Goal: Task Accomplishment & Management: Use online tool/utility

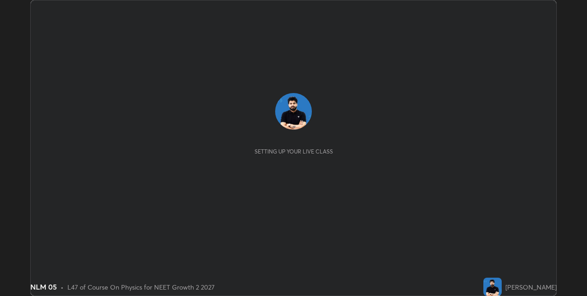
scroll to position [296, 587]
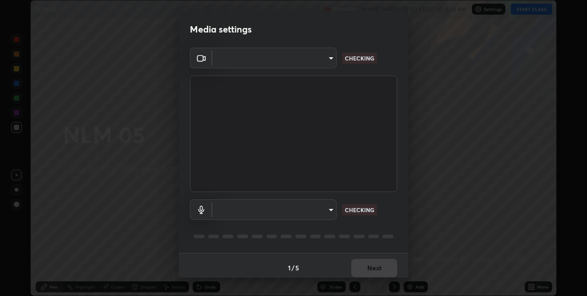
type input "280048489f4aceaa7dd929c42ae46e7d7a1038740bc9fc22ad0932e52b0860f8"
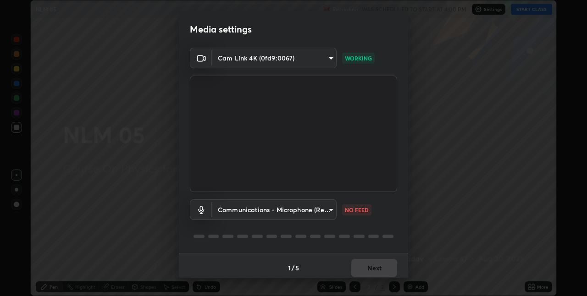
click at [290, 210] on body "Erase all NLM 05 Recording WAS SCHEDULED TO START AT 4:00 PM Settings START CLA…" at bounding box center [293, 148] width 587 height 296
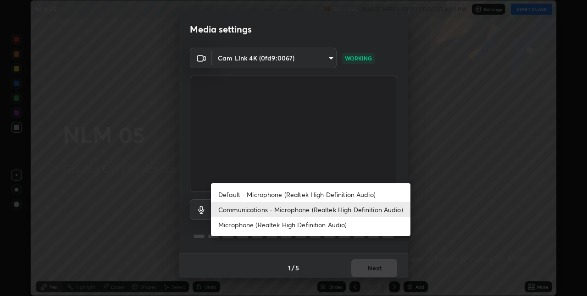
click at [271, 195] on li "Default - Microphone (Realtek High Definition Audio)" at bounding box center [311, 194] width 200 height 15
type input "default"
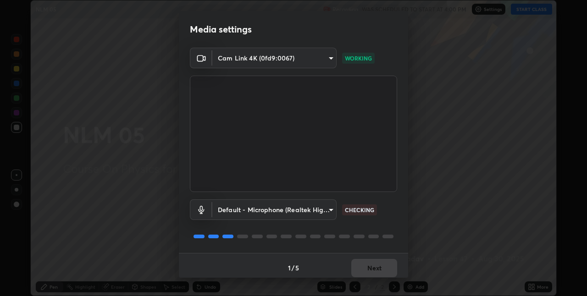
scroll to position [5, 0]
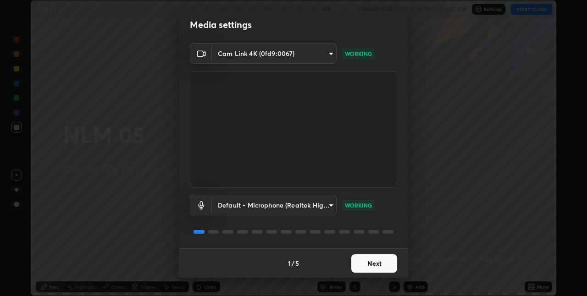
click at [344, 222] on div "Default - Microphone (Realtek High Definition Audio) default WORKING" at bounding box center [293, 218] width 207 height 61
click at [369, 265] on button "Next" at bounding box center [375, 264] width 46 height 18
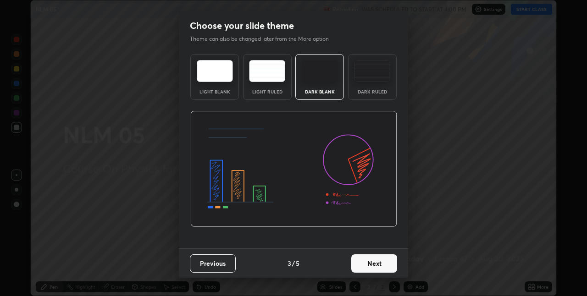
click at [378, 267] on button "Next" at bounding box center [375, 264] width 46 height 18
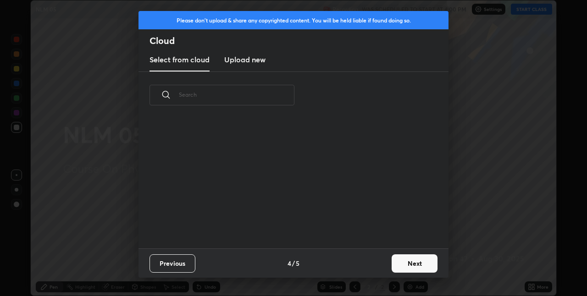
click at [379, 263] on div "Previous 4 / 5 Next" at bounding box center [294, 263] width 310 height 29
click at [380, 260] on div "Previous 4 / 5 Next" at bounding box center [294, 263] width 310 height 29
click at [405, 261] on button "Next" at bounding box center [415, 264] width 46 height 18
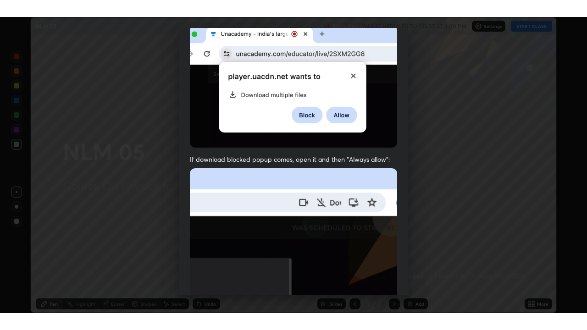
scroll to position [192, 0]
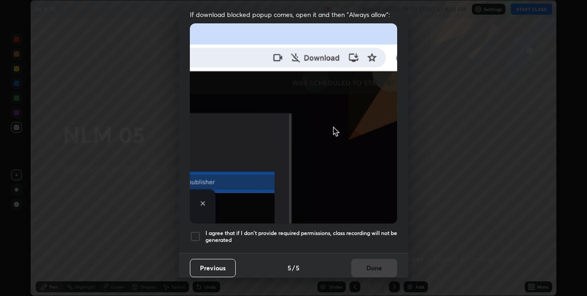
click at [191, 234] on div at bounding box center [195, 236] width 11 height 11
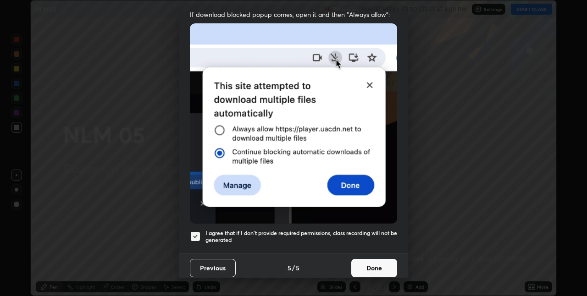
click at [387, 260] on button "Done" at bounding box center [375, 268] width 46 height 18
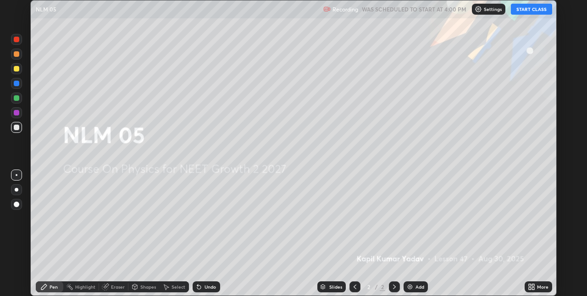
click at [517, 9] on button "START CLASS" at bounding box center [531, 9] width 41 height 11
click at [533, 286] on icon at bounding box center [533, 286] width 2 height 2
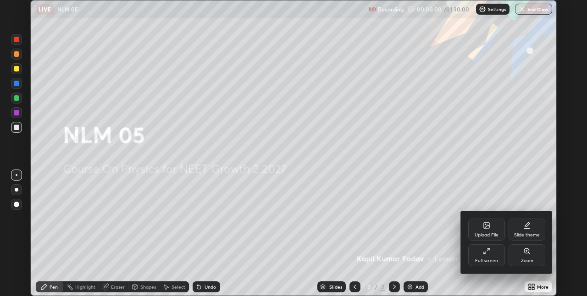
click at [490, 260] on div "Full screen" at bounding box center [486, 261] width 23 height 5
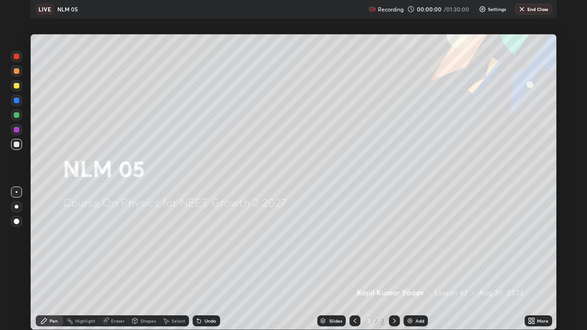
scroll to position [330, 587]
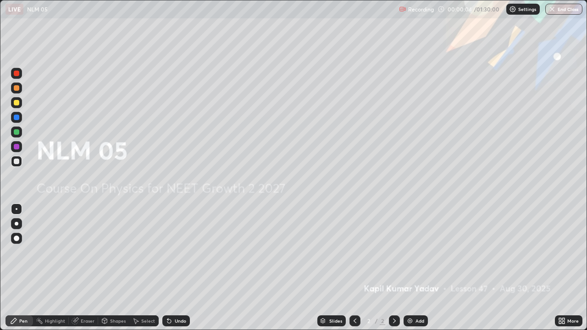
click at [412, 296] on div "Add" at bounding box center [416, 321] width 24 height 11
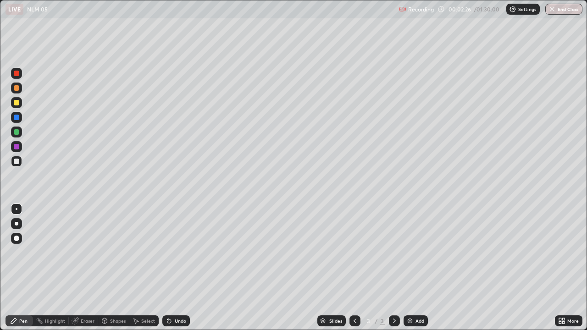
click at [412, 296] on img at bounding box center [410, 321] width 7 height 7
click at [413, 296] on img at bounding box center [410, 321] width 7 height 7
click at [409, 296] on img at bounding box center [410, 321] width 7 height 7
click at [414, 296] on div "Add" at bounding box center [416, 321] width 24 height 11
click at [416, 296] on div "Add" at bounding box center [416, 321] width 24 height 11
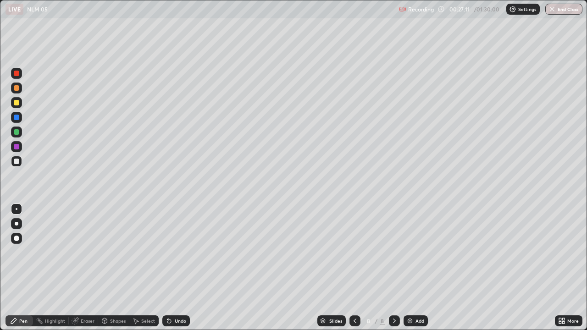
click at [413, 296] on img at bounding box center [410, 321] width 7 height 7
click at [411, 296] on div "Add" at bounding box center [416, 321] width 24 height 11
click at [413, 296] on div "Add" at bounding box center [416, 321] width 24 height 11
click at [411, 296] on img at bounding box center [410, 321] width 7 height 7
click at [416, 296] on div "Add" at bounding box center [420, 321] width 9 height 5
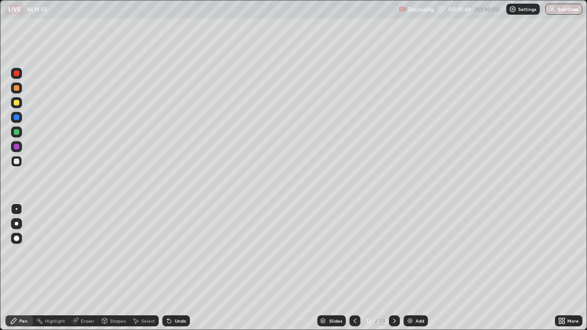
click at [413, 296] on div "Add" at bounding box center [416, 321] width 24 height 11
click at [178, 296] on div "Undo" at bounding box center [180, 321] width 11 height 5
click at [179, 296] on div "Undo" at bounding box center [180, 321] width 11 height 5
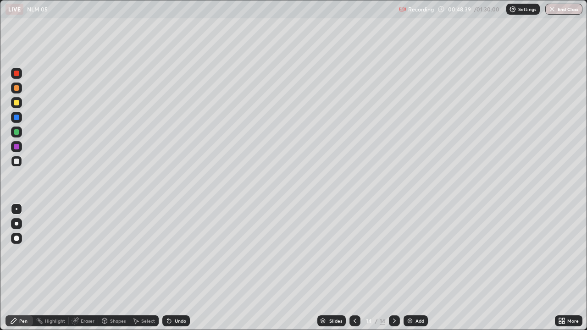
click at [280, 13] on div "LIVE NLM 05" at bounding box center [201, 9] width 390 height 18
click at [411, 296] on img at bounding box center [410, 321] width 7 height 7
click at [416, 296] on div "Add" at bounding box center [420, 321] width 9 height 5
click at [419, 296] on div "Add" at bounding box center [416, 321] width 24 height 11
click at [411, 296] on div "Add" at bounding box center [416, 321] width 24 height 11
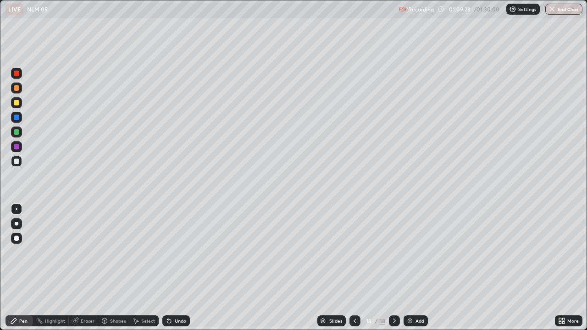
click at [411, 296] on img at bounding box center [410, 321] width 7 height 7
click at [354, 296] on icon at bounding box center [355, 321] width 7 height 7
click at [355, 296] on icon at bounding box center [355, 321] width 7 height 7
click at [393, 296] on icon at bounding box center [394, 321] width 3 height 5
click at [394, 296] on icon at bounding box center [394, 321] width 7 height 7
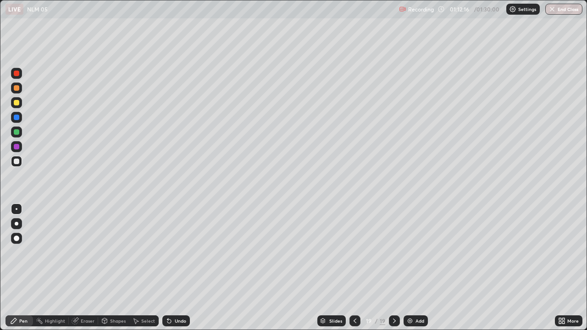
click at [407, 296] on div "Add" at bounding box center [416, 321] width 24 height 11
click at [17, 132] on div at bounding box center [17, 132] width 6 height 6
click at [416, 296] on div "Add" at bounding box center [420, 321] width 9 height 5
click at [550, 13] on button "End Class" at bounding box center [564, 9] width 37 height 11
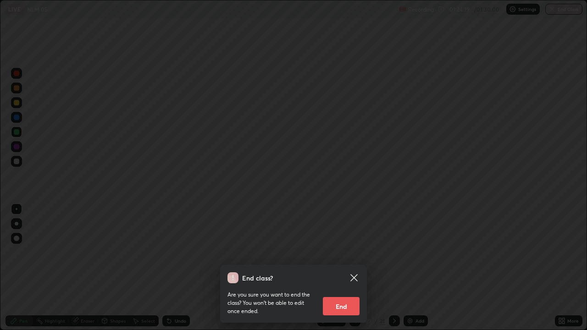
click at [328, 296] on button "End" at bounding box center [341, 306] width 37 height 18
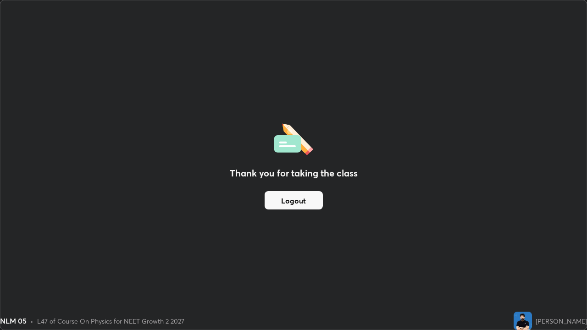
click at [279, 201] on button "Logout" at bounding box center [294, 200] width 58 height 18
click at [280, 200] on button "Logout" at bounding box center [294, 200] width 58 height 18
